Goal: Transaction & Acquisition: Purchase product/service

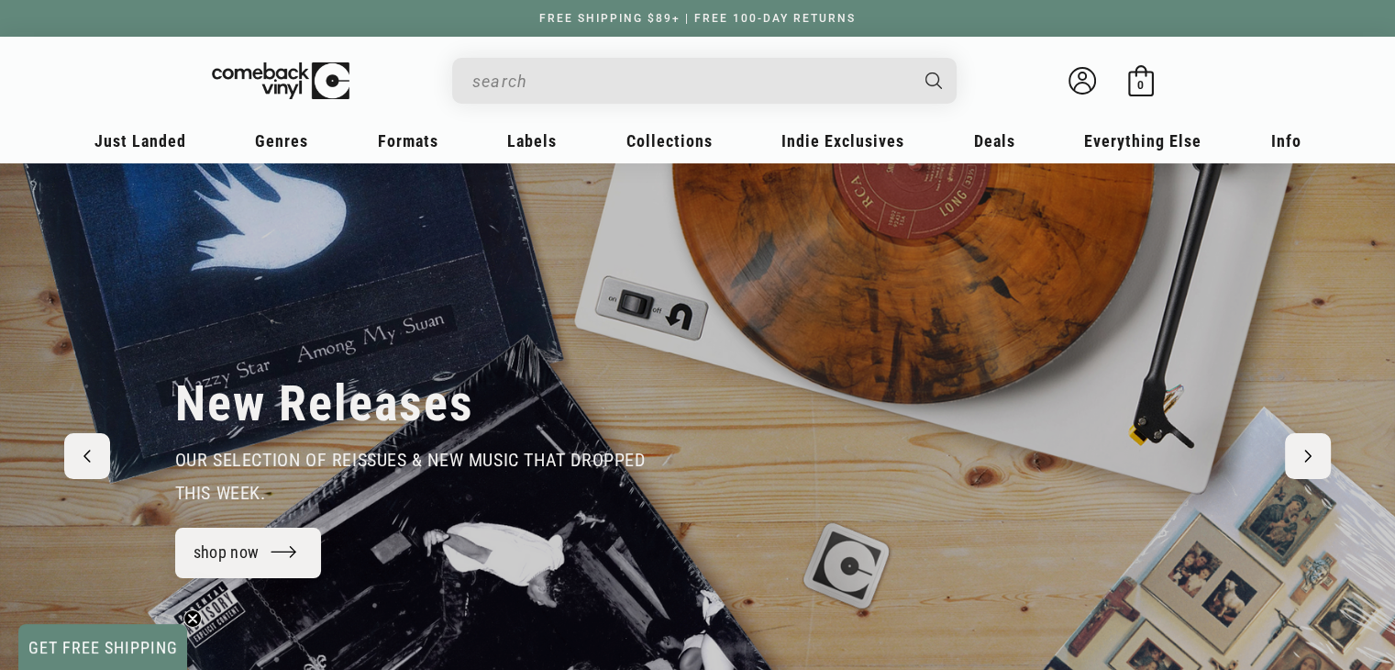
click at [681, 89] on input "When autocomplete results are available use up and down arrows to review and en…" at bounding box center [689, 81] width 435 height 38
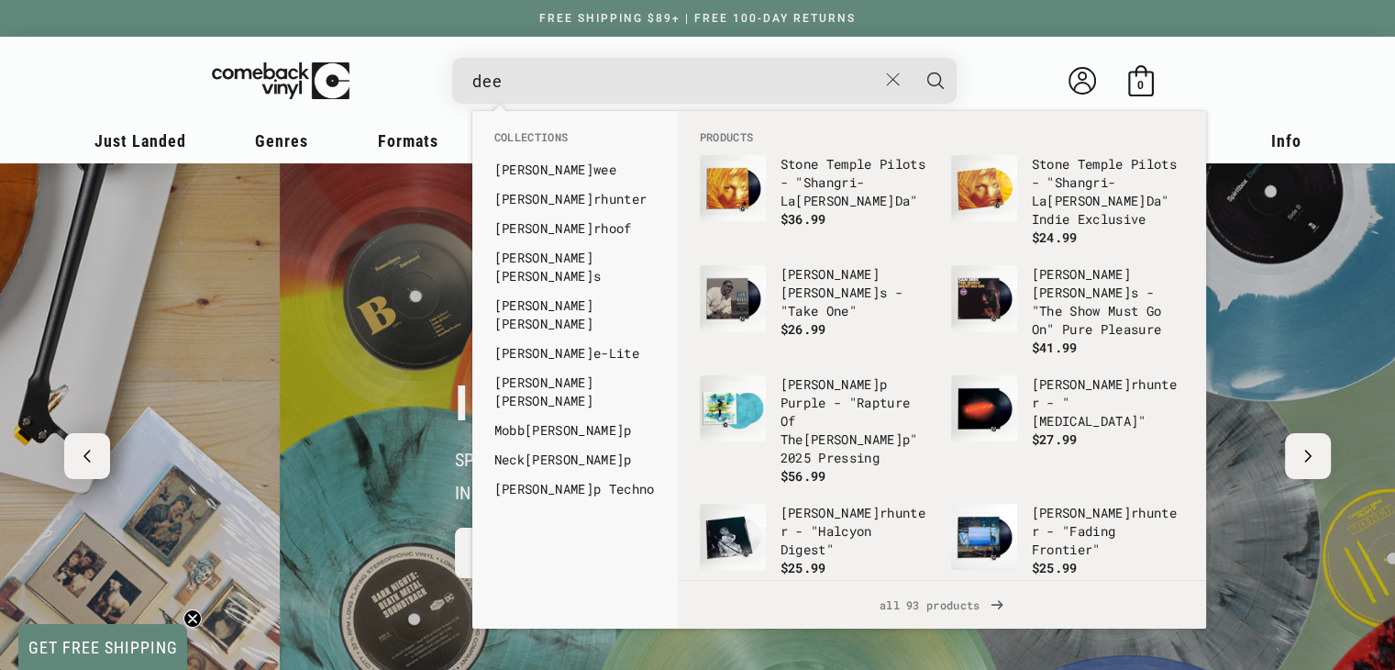
scroll to position [0, 1394]
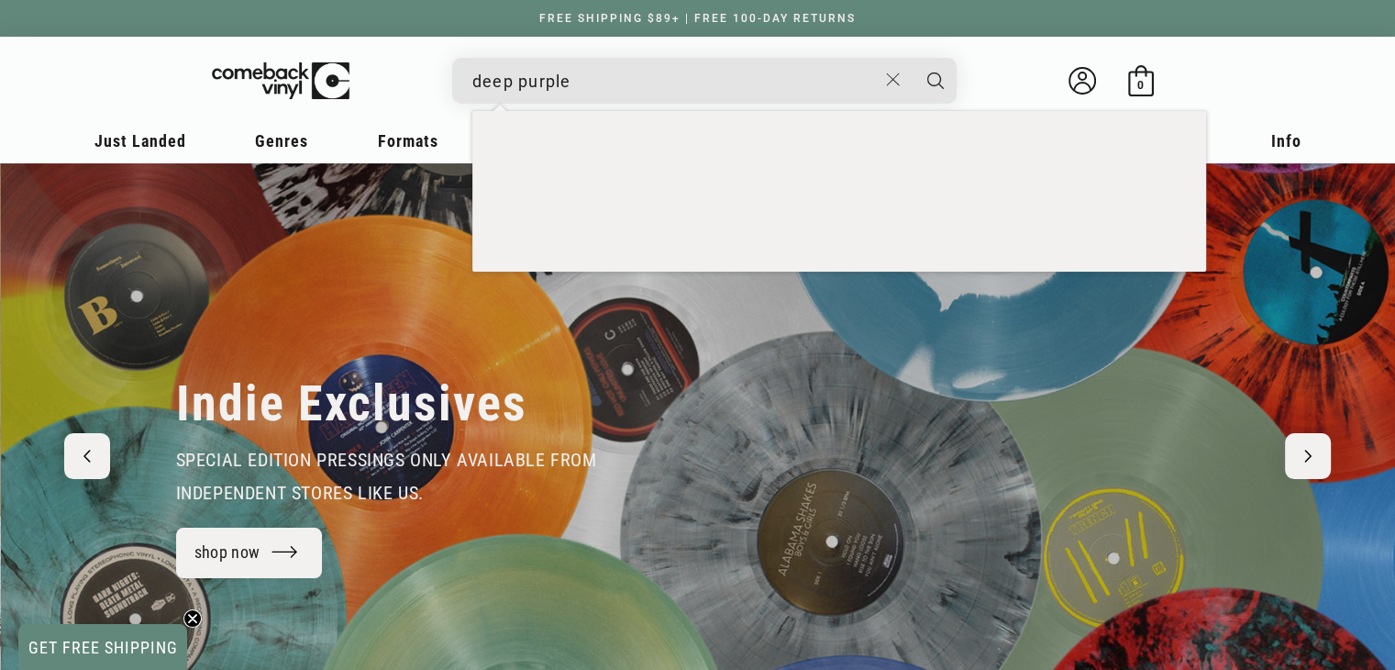
type input "deep purple"
click at [913, 58] on button "Search" at bounding box center [936, 81] width 46 height 46
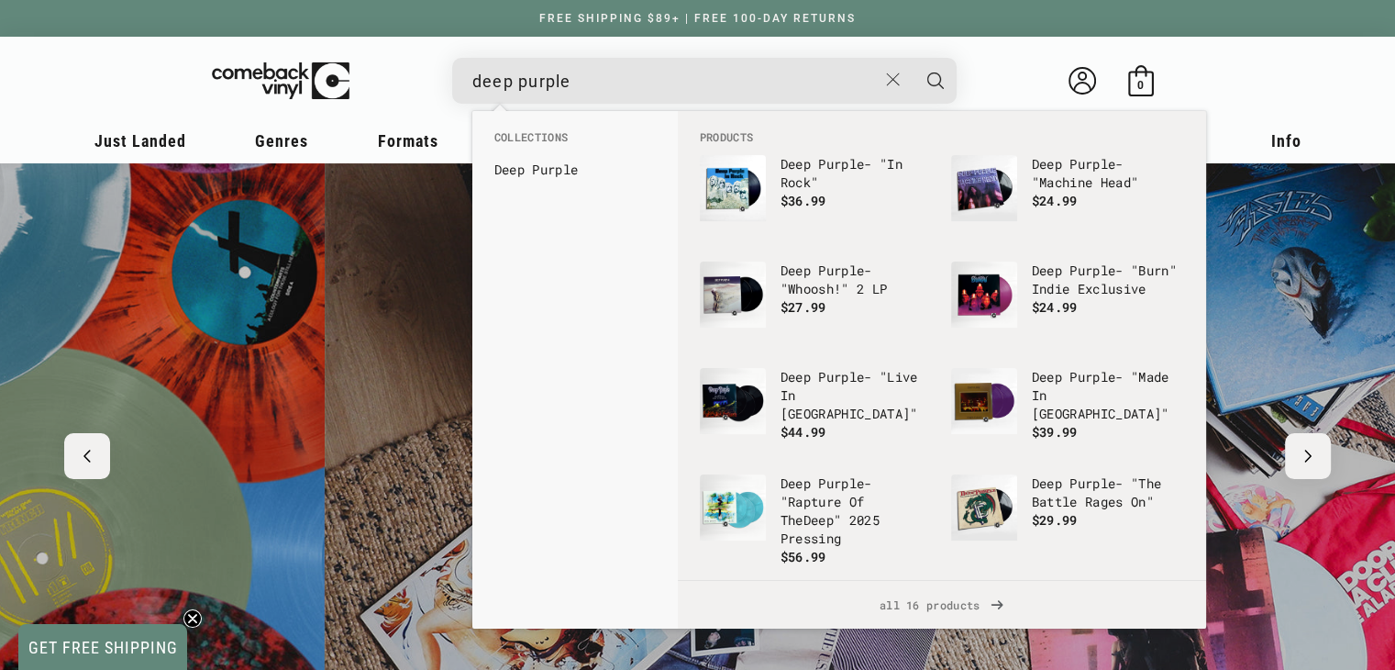
scroll to position [0, 2789]
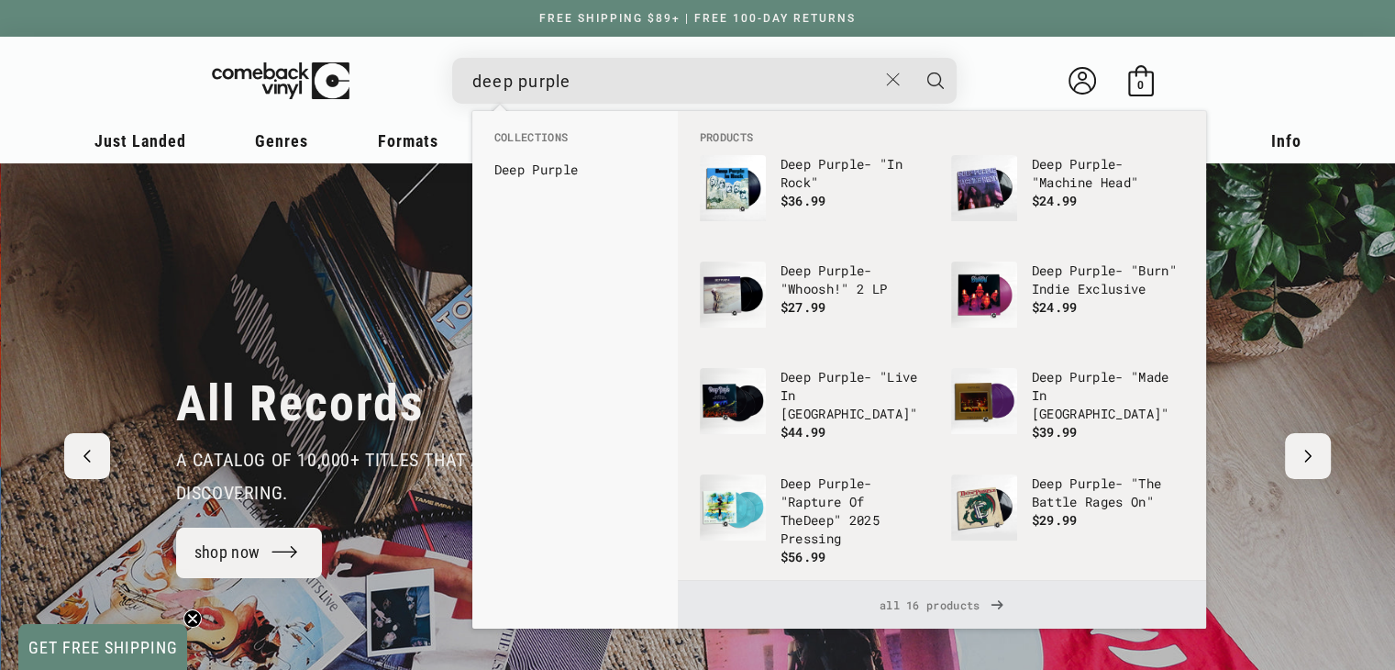
click at [900, 607] on span "all 16 products" at bounding box center [941, 605] width 499 height 48
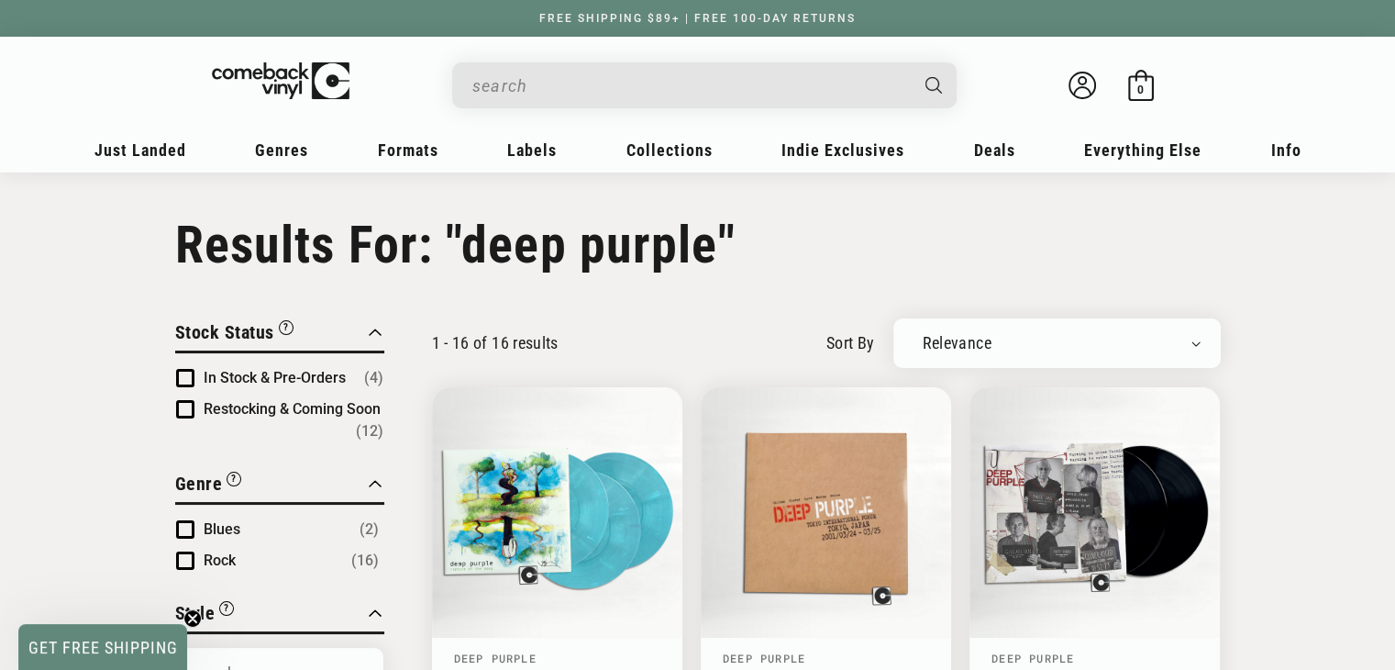
type input "deep purple"
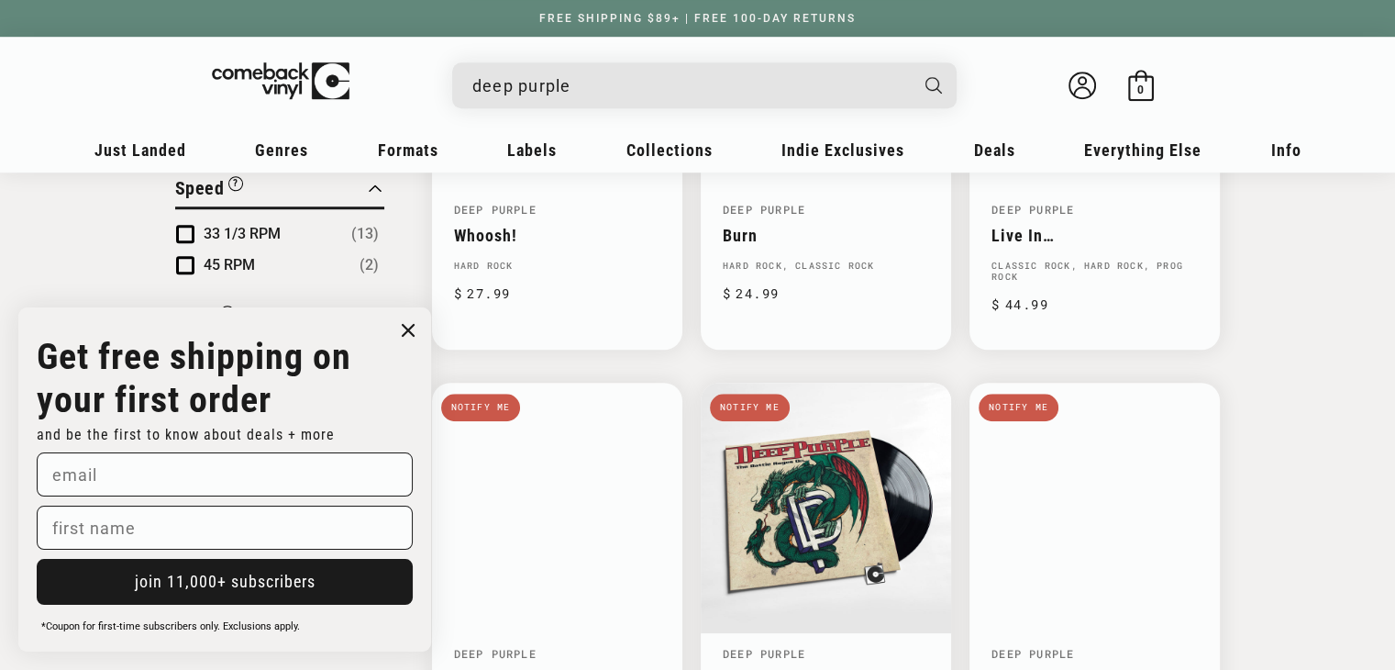
scroll to position [1101, 0]
